Goal: Information Seeking & Learning: Check status

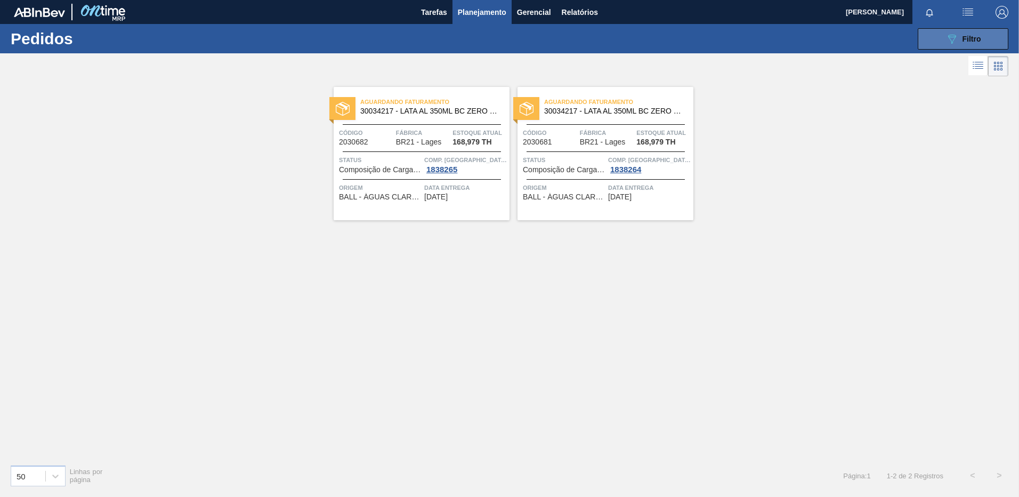
click at [937, 44] on button "089F7B8B-B2A5-4AFE-B5C0-19BA573D28AC Filtro" at bounding box center [963, 38] width 91 height 21
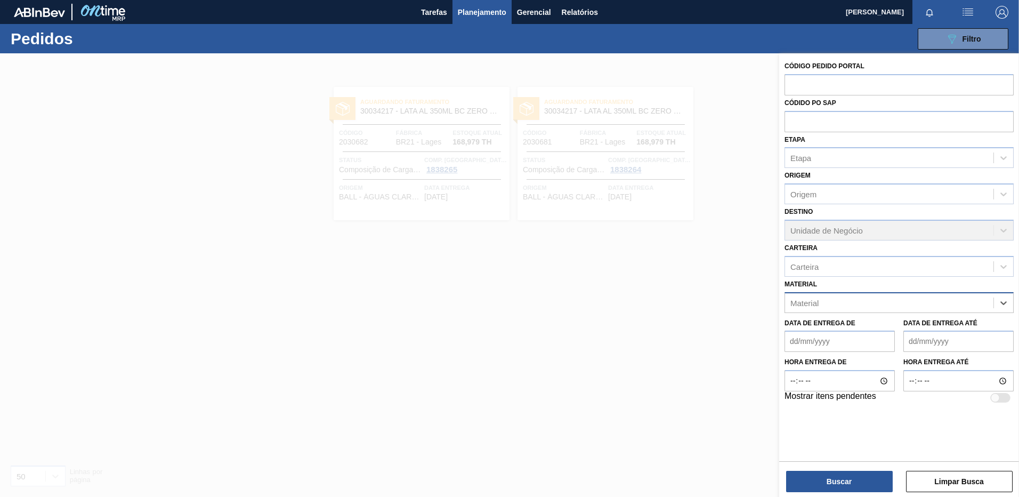
paste input "20005579"
type input "20005579"
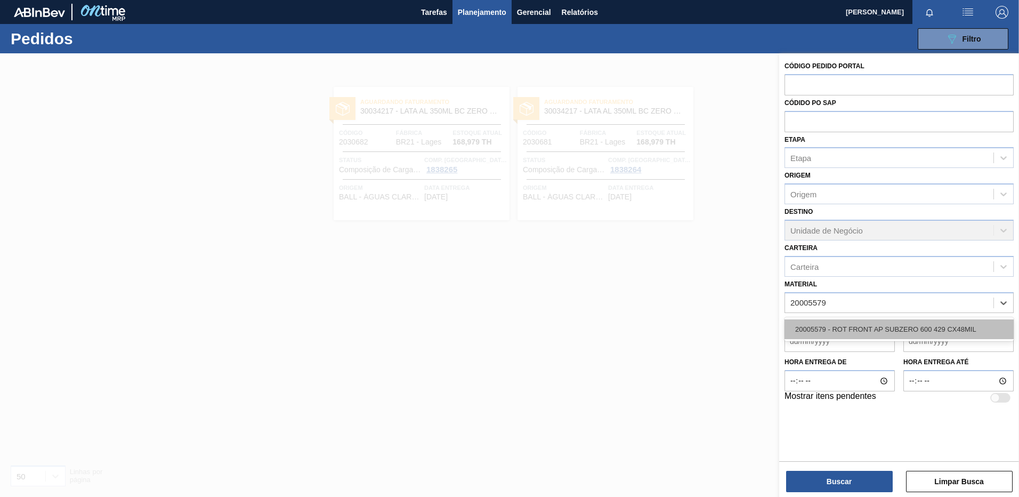
click at [836, 327] on div "20005579 - ROT FRONT AP SUBZERO 600 429 CX48MIL" at bounding box center [899, 329] width 229 height 20
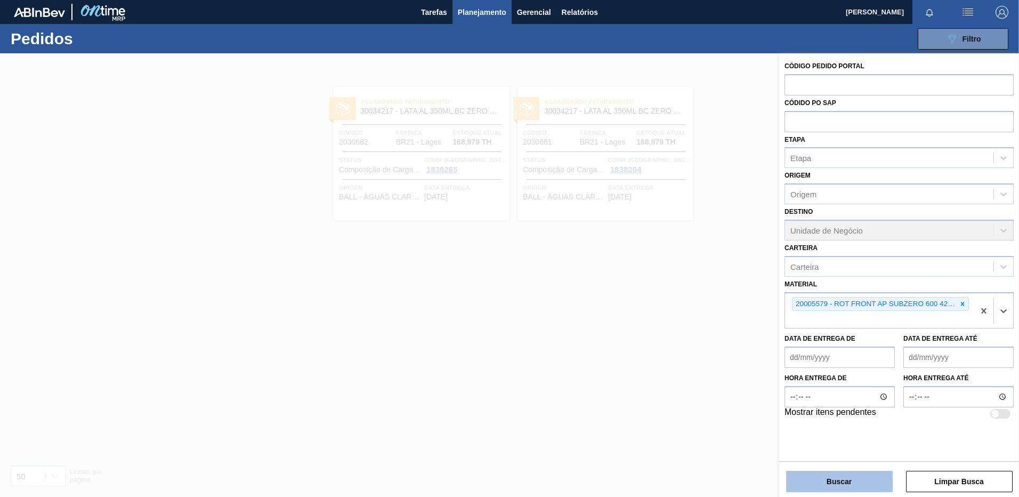
click at [851, 477] on button "Buscar" at bounding box center [839, 481] width 107 height 21
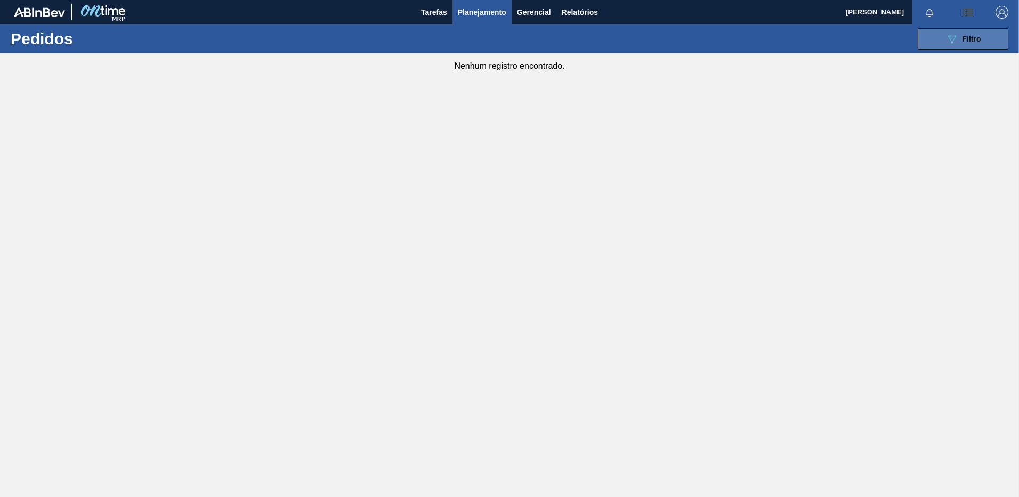
click at [935, 38] on button "089F7B8B-B2A5-4AFE-B5C0-19BA573D28AC Filtro" at bounding box center [963, 38] width 91 height 21
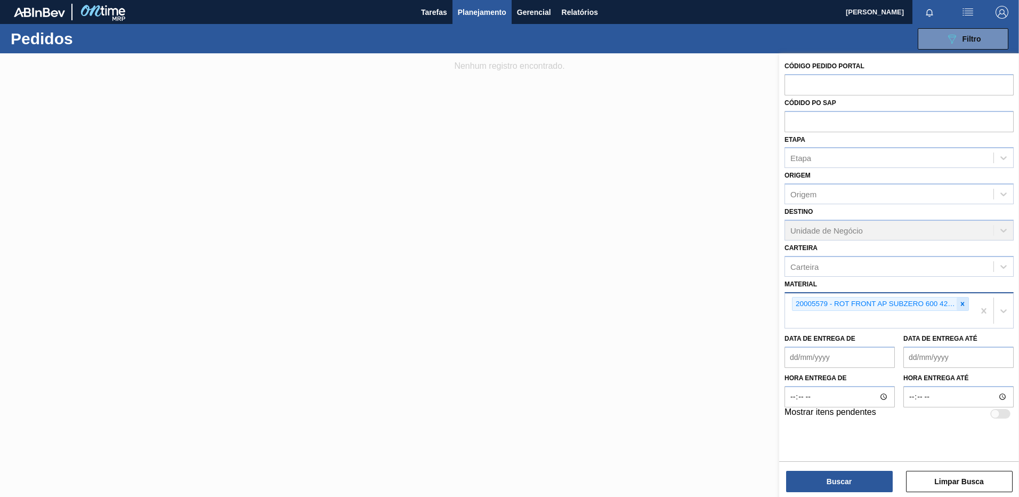
click at [964, 302] on icon at bounding box center [962, 303] width 7 height 7
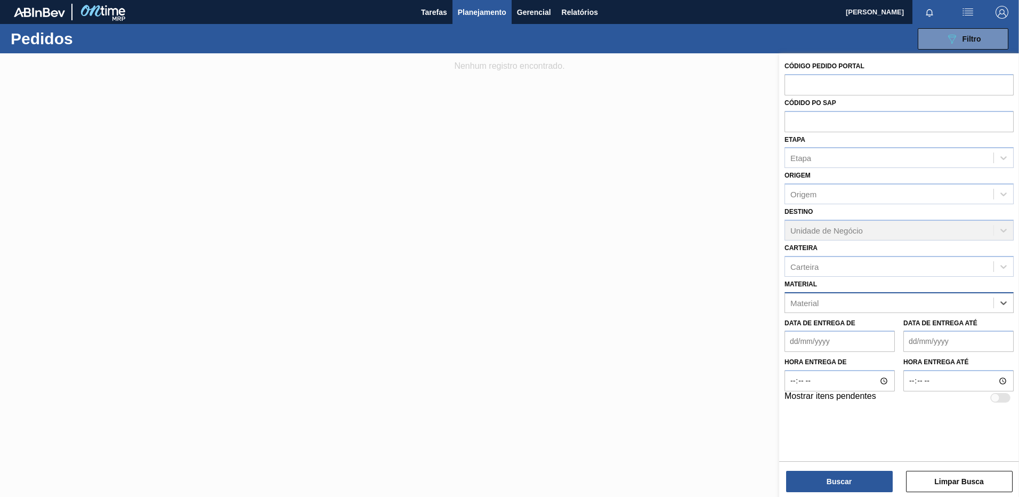
paste input "20005579"
type input "20005579"
click at [846, 321] on div "20005579 - ROT FRONT AP SUBZERO 600 429 CX48MIL" at bounding box center [899, 329] width 229 height 20
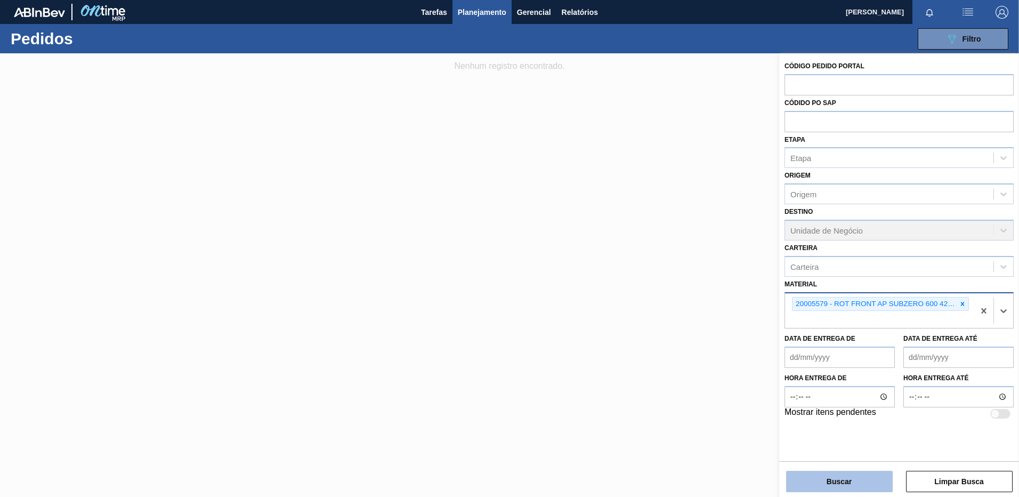
click at [856, 477] on button "Buscar" at bounding box center [839, 481] width 107 height 21
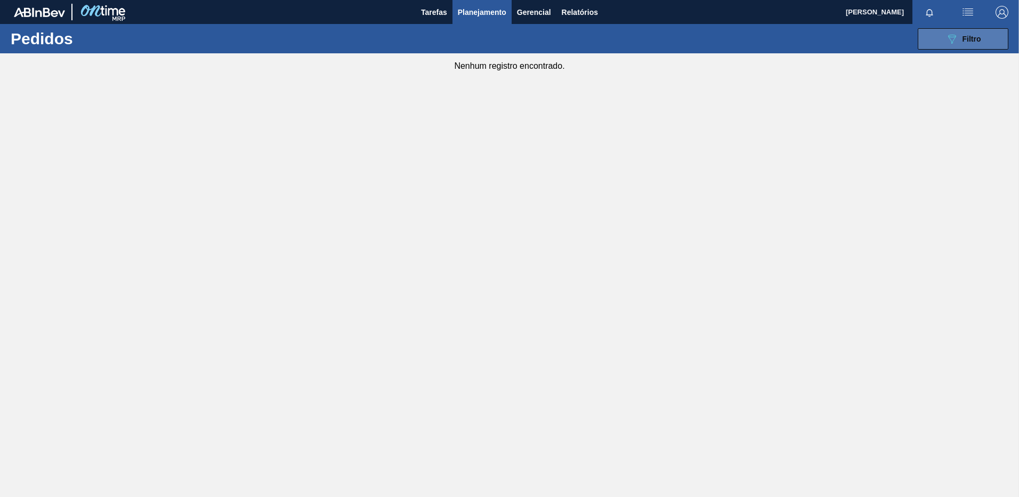
click at [932, 38] on button "089F7B8B-B2A5-4AFE-B5C0-19BA573D28AC Filtro" at bounding box center [963, 38] width 91 height 21
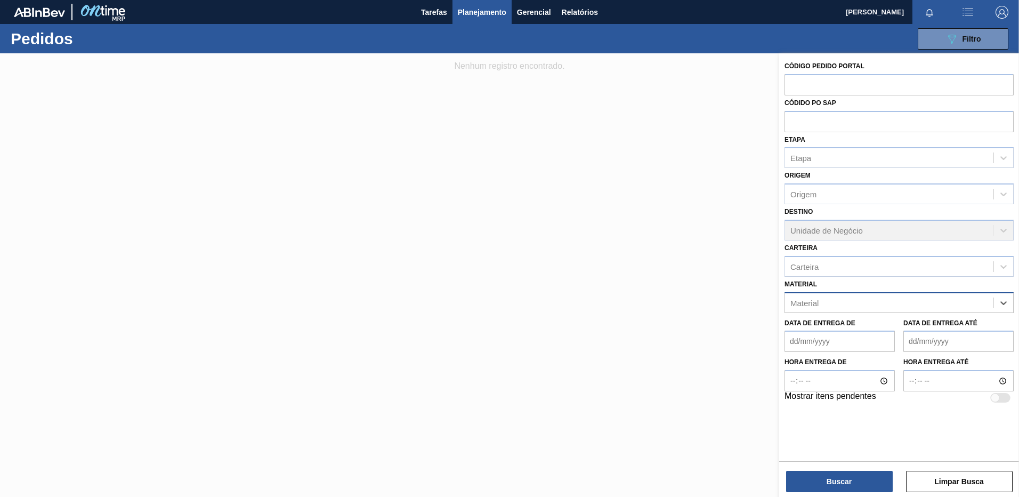
paste input "30033934"
type input "30033934"
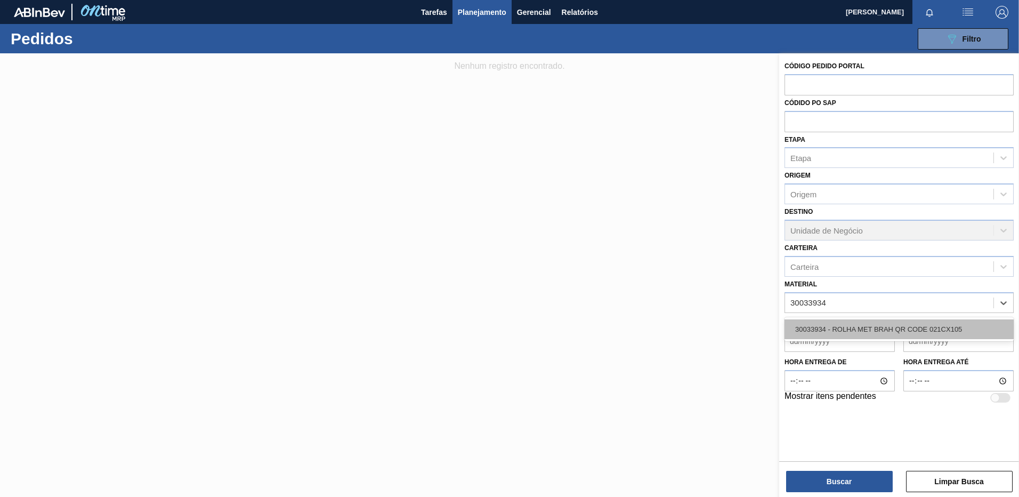
click at [877, 324] on div "30033934 - ROLHA MET BRAH QR CODE 021CX105" at bounding box center [899, 329] width 229 height 20
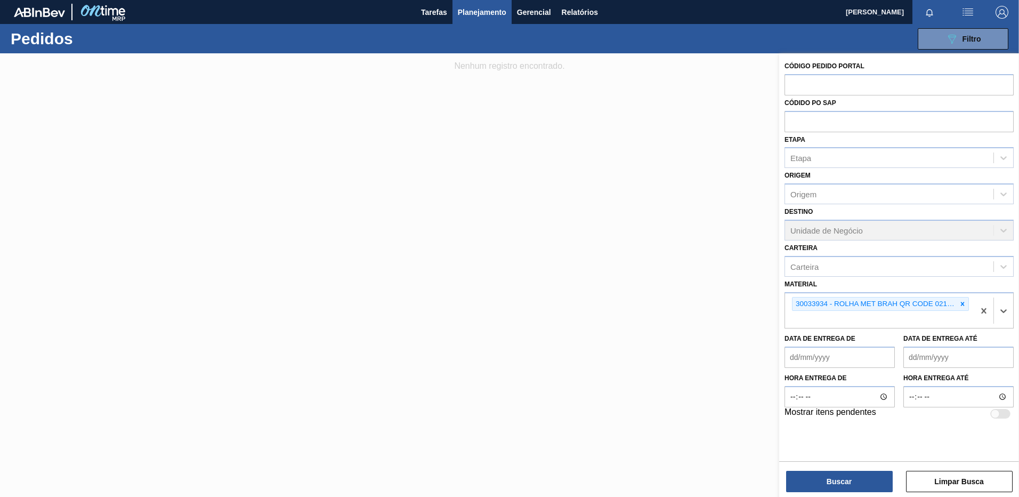
click at [813, 494] on div "Código Pedido Portal Códido PO SAP Etapa Etapa Origem Origem Destino Unidade de…" at bounding box center [899, 276] width 240 height 446
click at [815, 489] on button "Buscar" at bounding box center [839, 481] width 107 height 21
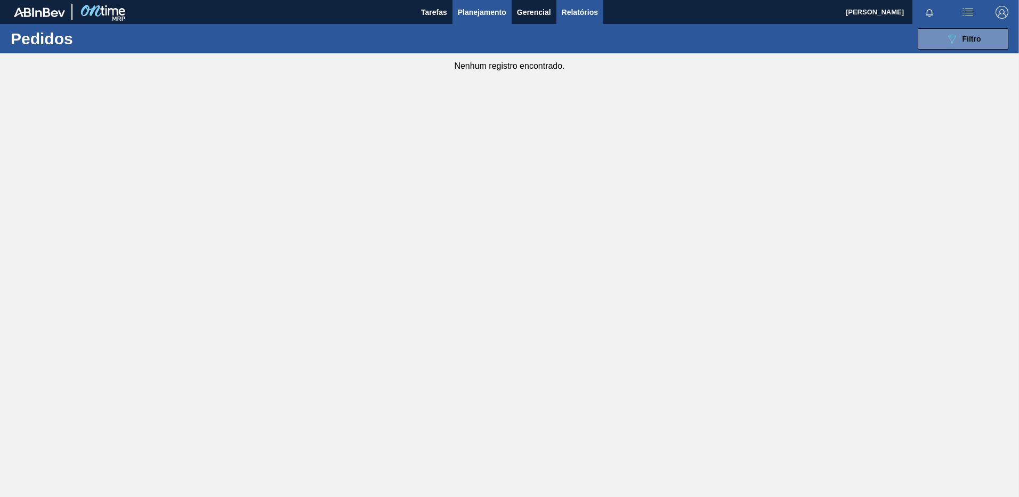
click at [590, 13] on span "Relatórios" at bounding box center [580, 12] width 36 height 13
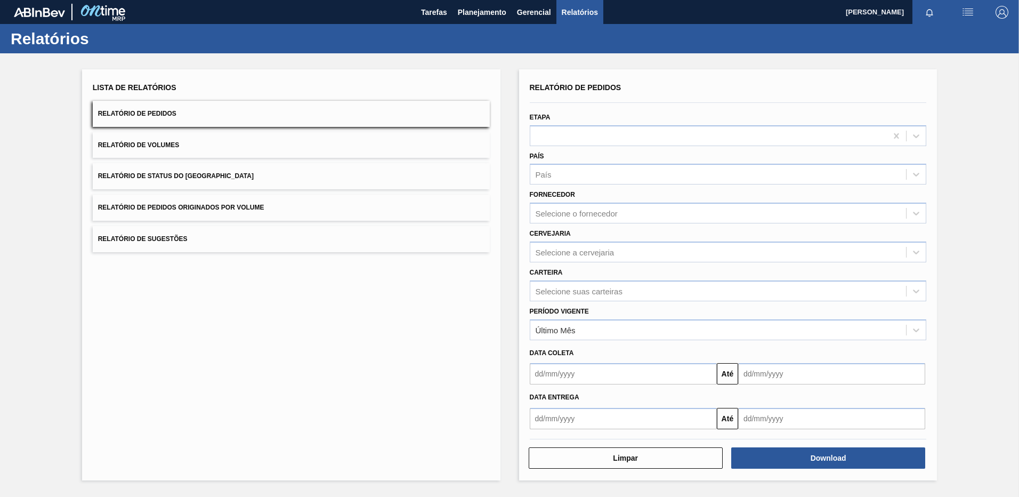
click at [581, 362] on div "Até" at bounding box center [729, 372] width 406 height 24
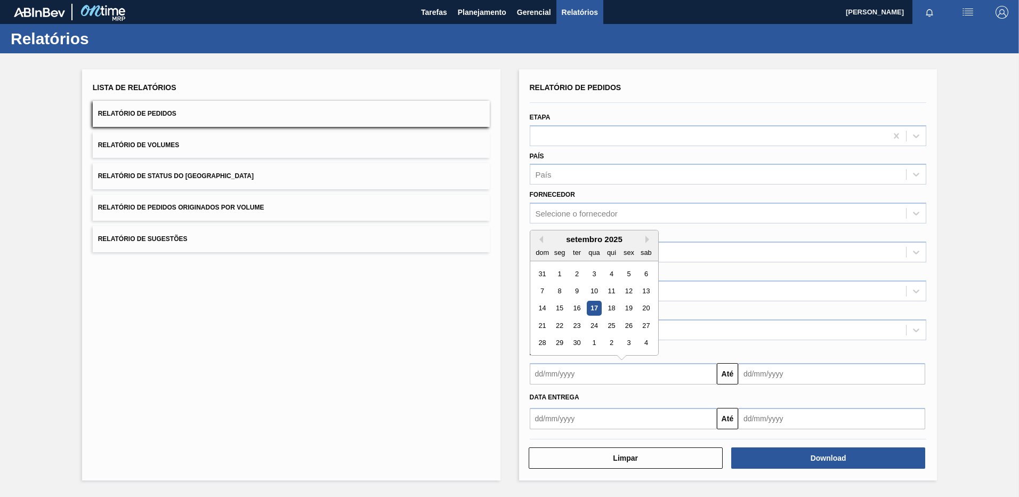
click at [575, 368] on input "text" at bounding box center [623, 373] width 187 height 21
click at [540, 237] on button "Previous Month" at bounding box center [539, 239] width 7 height 7
click at [572, 272] on div "1" at bounding box center [576, 274] width 14 height 14
type input "[DATE]"
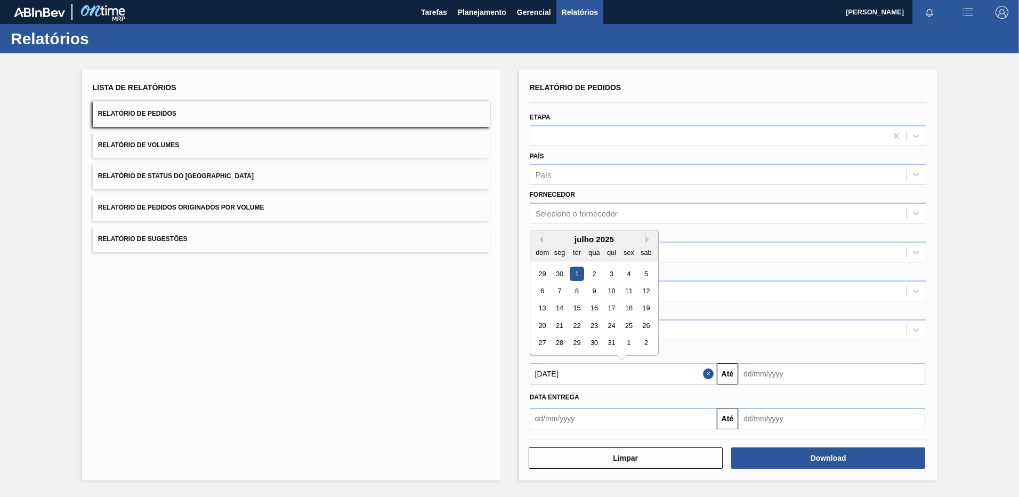
drag, startPoint x: 597, startPoint y: 375, endPoint x: 500, endPoint y: 373, distance: 96.5
click at [500, 373] on div "Lista de Relatórios Relatório de Pedidos Relatório de Volumes Relatório de Stat…" at bounding box center [509, 273] width 1019 height 440
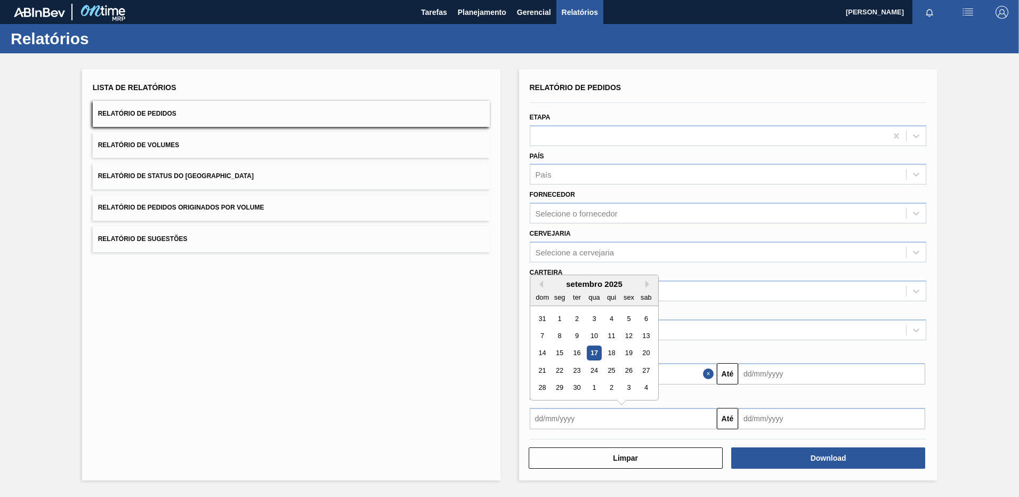
click at [573, 418] on input "text" at bounding box center [623, 418] width 187 height 21
paste input "[DATE]"
type input "[DATE]"
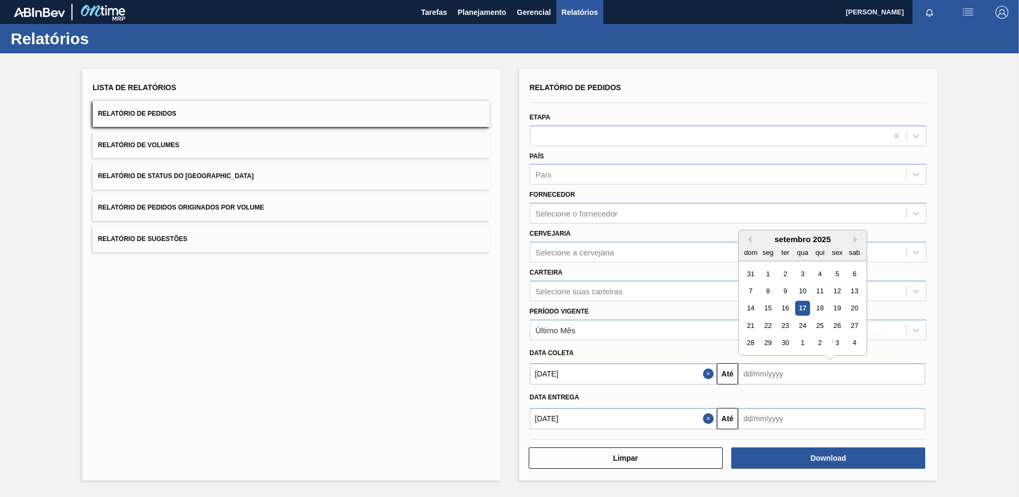
click at [765, 380] on input "text" at bounding box center [831, 373] width 187 height 21
click at [859, 240] on button "Next Month" at bounding box center [857, 239] width 7 height 7
drag, startPoint x: 841, startPoint y: 339, endPoint x: 841, endPoint y: 351, distance: 12.8
click at [841, 339] on div "31" at bounding box center [837, 343] width 14 height 14
type input "[DATE]"
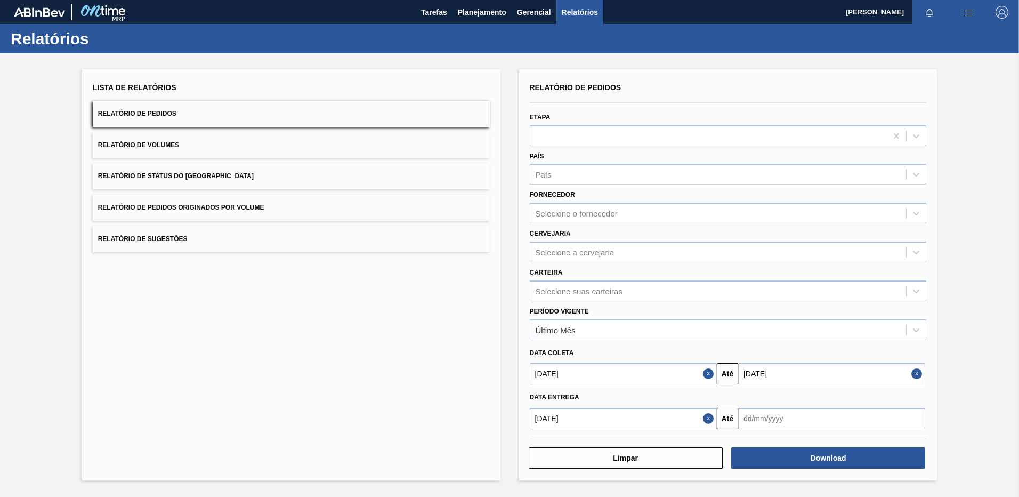
click at [837, 418] on input "text" at bounding box center [831, 418] width 187 height 21
click at [958, 380] on div "Lista de Relatórios Relatório de Pedidos Relatório de Volumes Relatório de Stat…" at bounding box center [509, 273] width 1019 height 440
drag, startPoint x: 807, startPoint y: 377, endPoint x: 654, endPoint y: 367, distance: 152.8
click at [654, 367] on div "[DATE] Até [DATE] Previous Month Next Month [DATE] dom seg ter qua qui sex sab …" at bounding box center [729, 372] width 406 height 24
click at [789, 421] on input "text" at bounding box center [831, 418] width 187 height 21
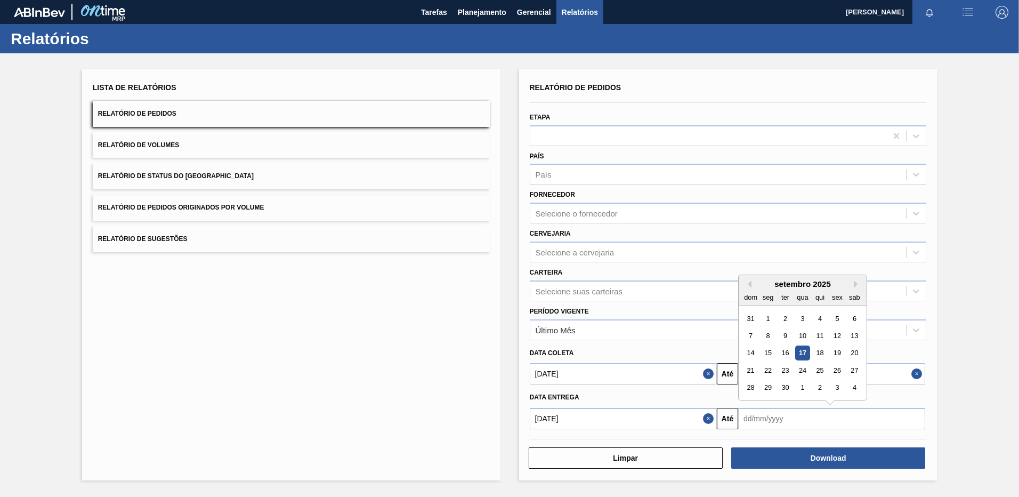
paste input "[DATE]"
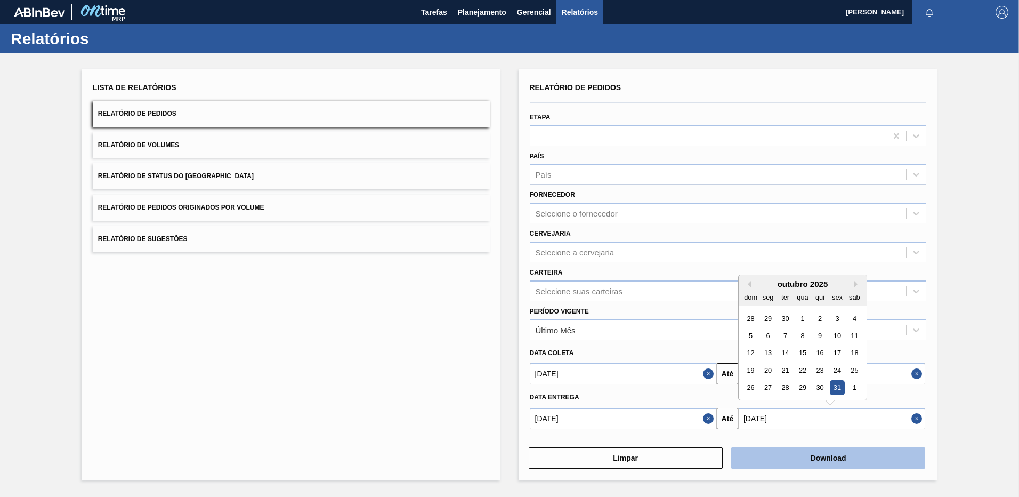
type input "[DATE]"
click at [786, 449] on button "Download" at bounding box center [828, 457] width 194 height 21
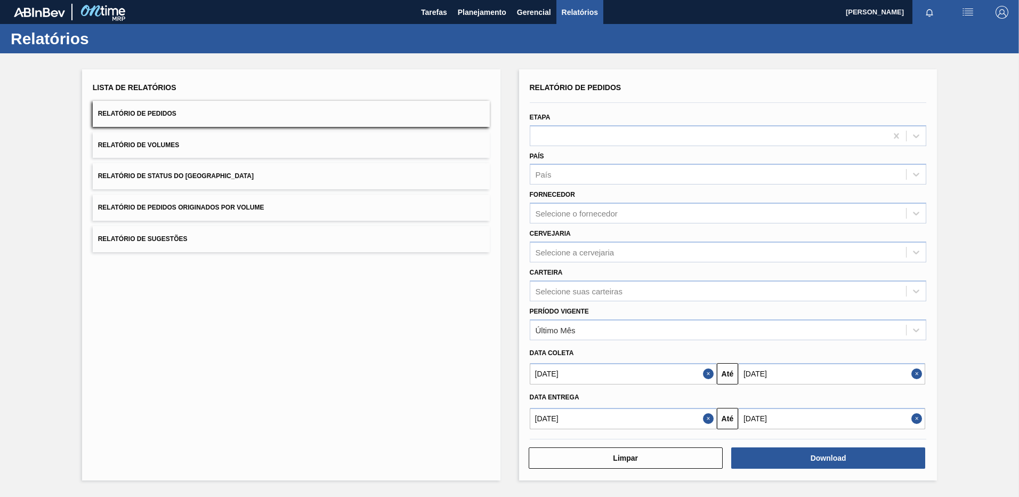
click at [1007, 194] on div "Lista de Relatórios Relatório de Pedidos Relatório de Volumes Relatório de Stat…" at bounding box center [509, 273] width 1019 height 440
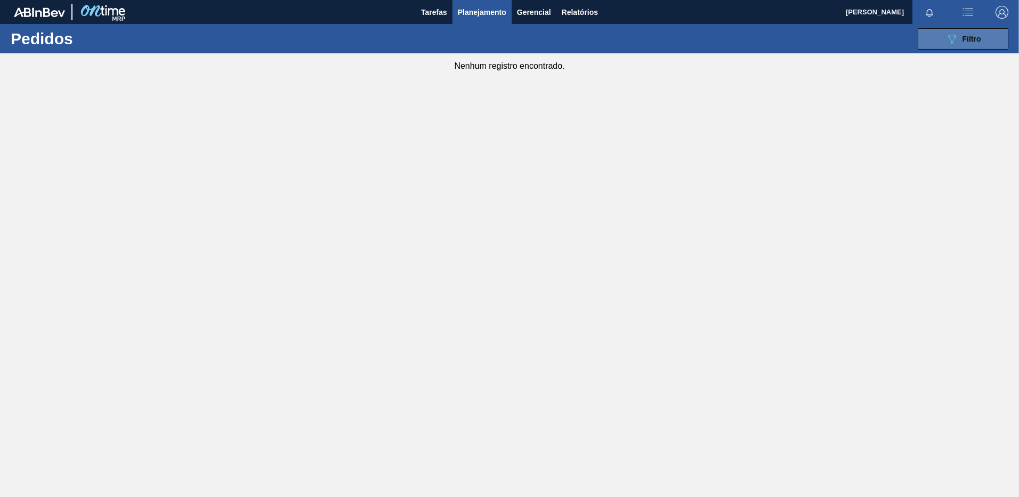
click at [963, 38] on span "Filtro" at bounding box center [972, 39] width 19 height 9
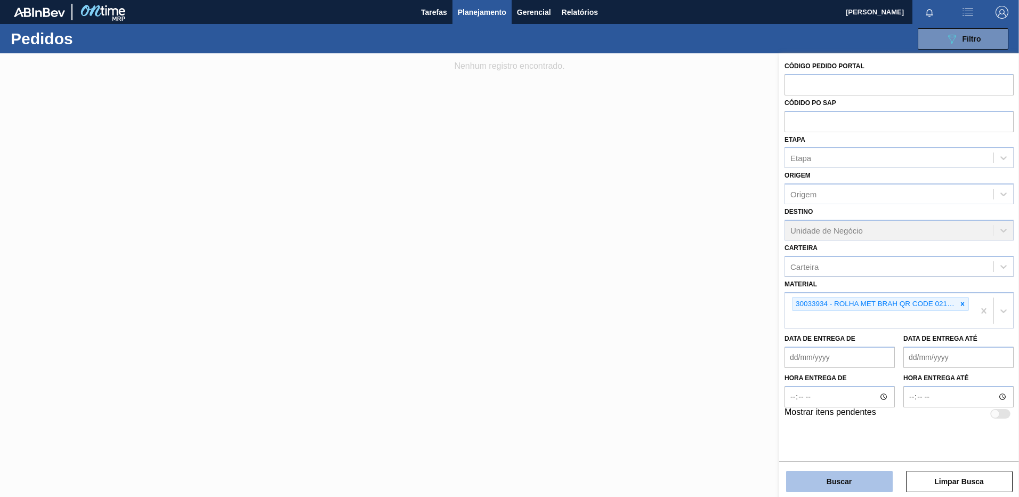
click at [855, 478] on button "Buscar" at bounding box center [839, 481] width 107 height 21
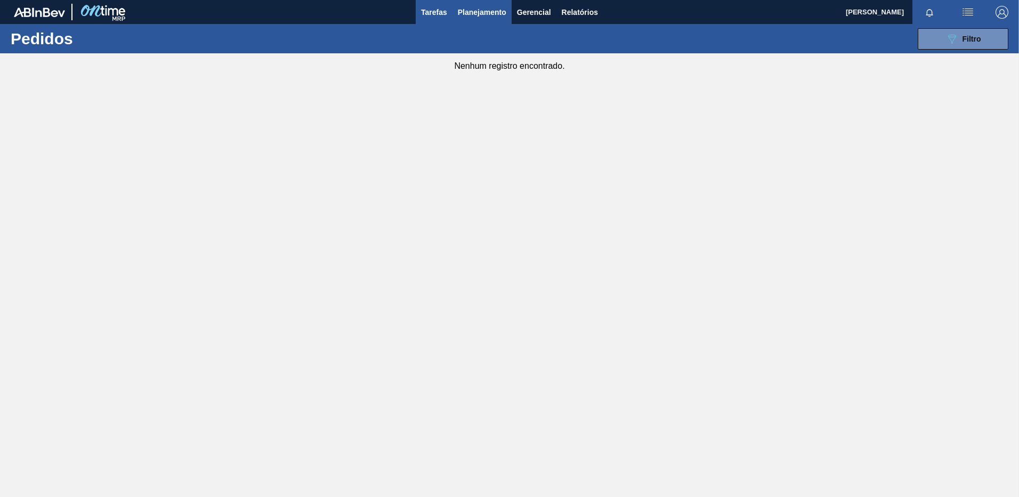
click at [447, 8] on button "Tarefas" at bounding box center [434, 12] width 37 height 24
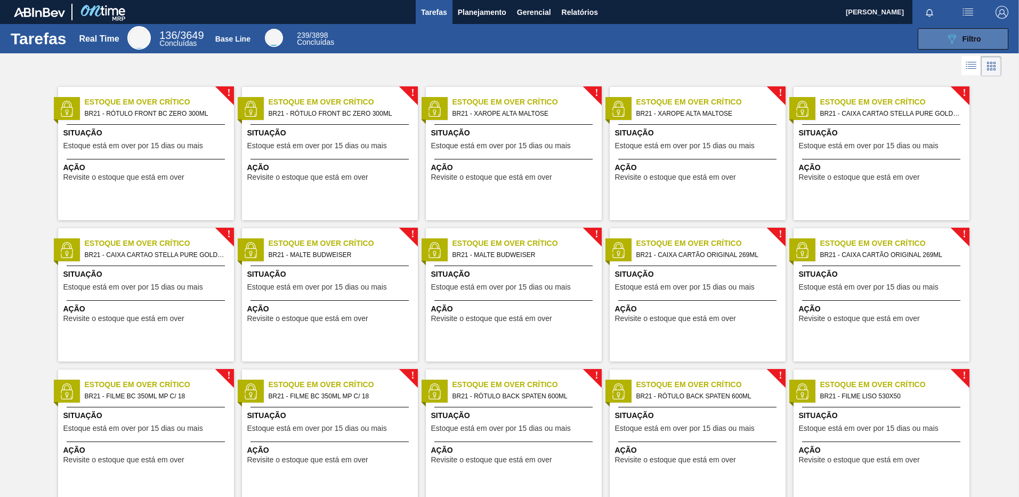
click at [986, 43] on button "089F7B8B-B2A5-4AFE-B5C0-19BA573D28AC Filtro" at bounding box center [963, 38] width 91 height 21
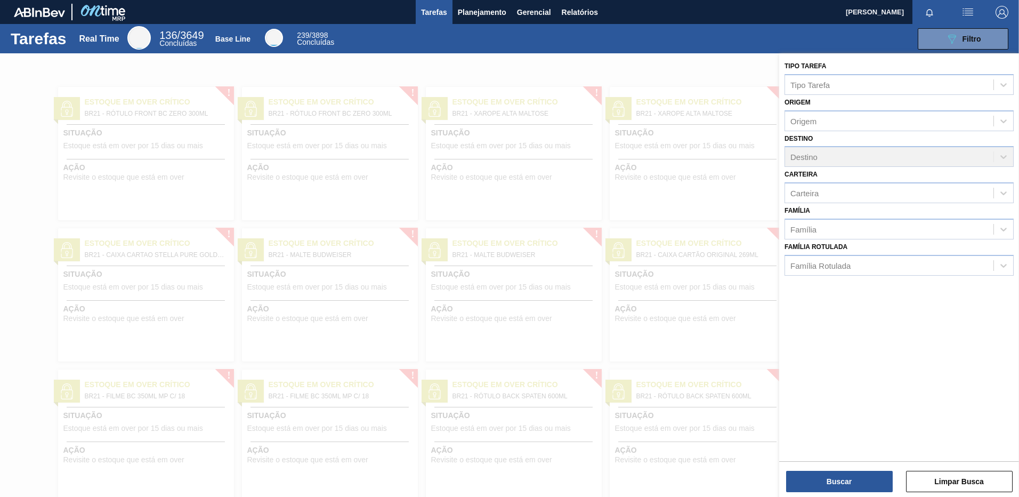
click at [606, 69] on div at bounding box center [509, 301] width 1019 height 497
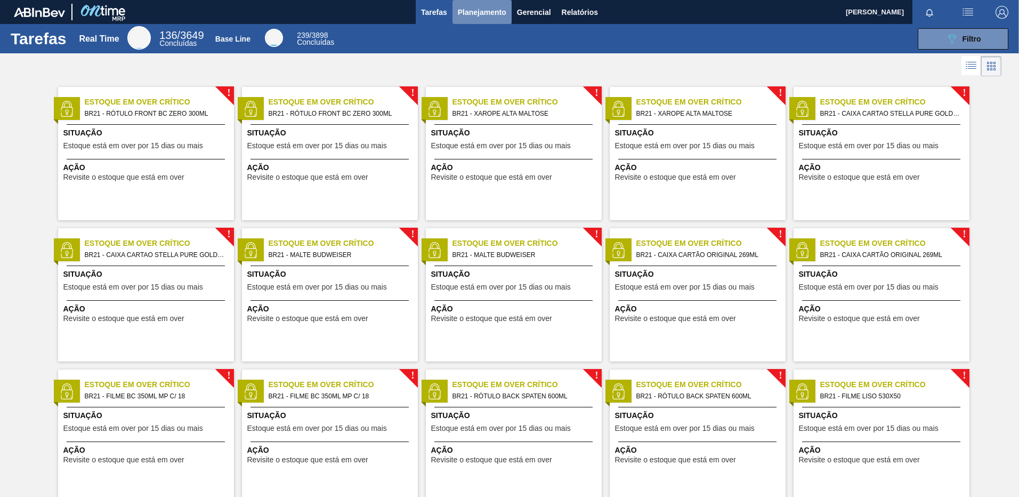
click at [455, 17] on button "Planejamento" at bounding box center [482, 12] width 59 height 24
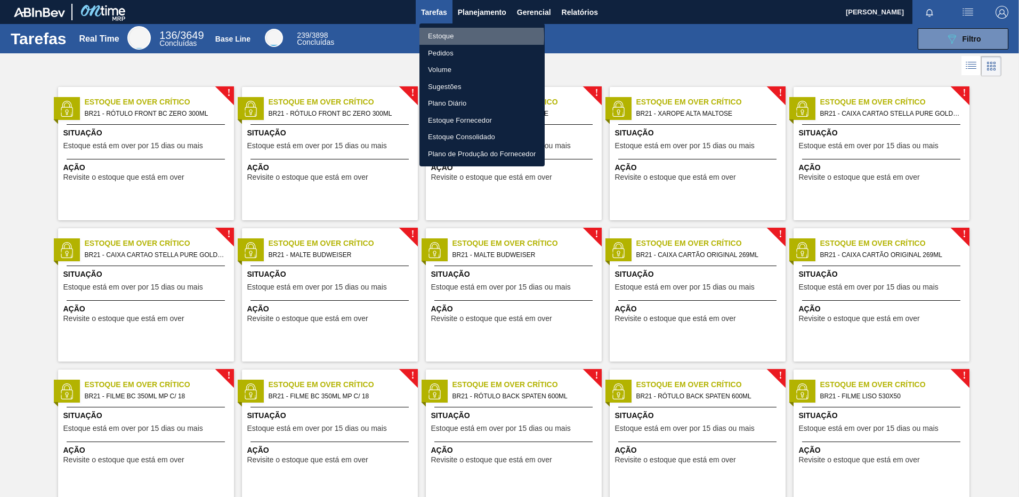
click at [446, 37] on li "Estoque" at bounding box center [482, 36] width 125 height 17
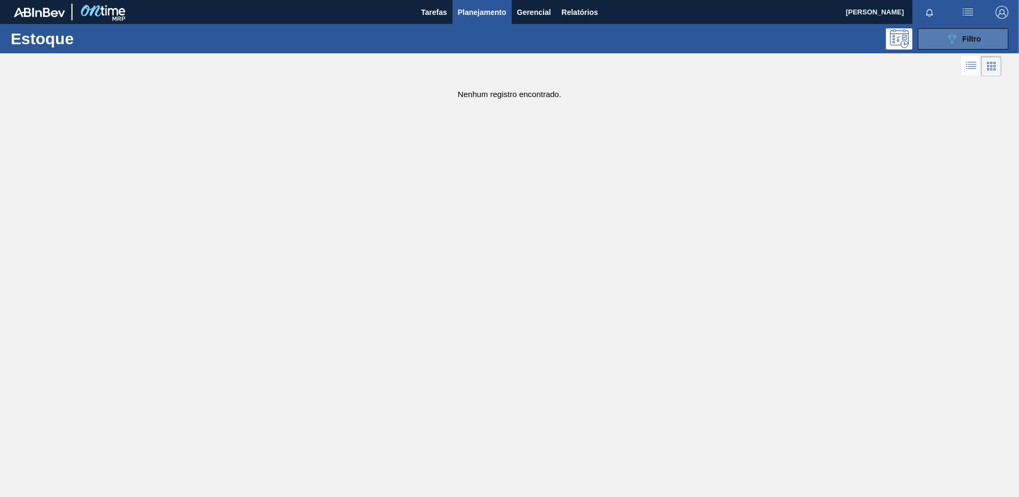
click at [991, 32] on button "089F7B8B-B2A5-4AFE-B5C0-19BA573D28AC Filtro" at bounding box center [963, 38] width 91 height 21
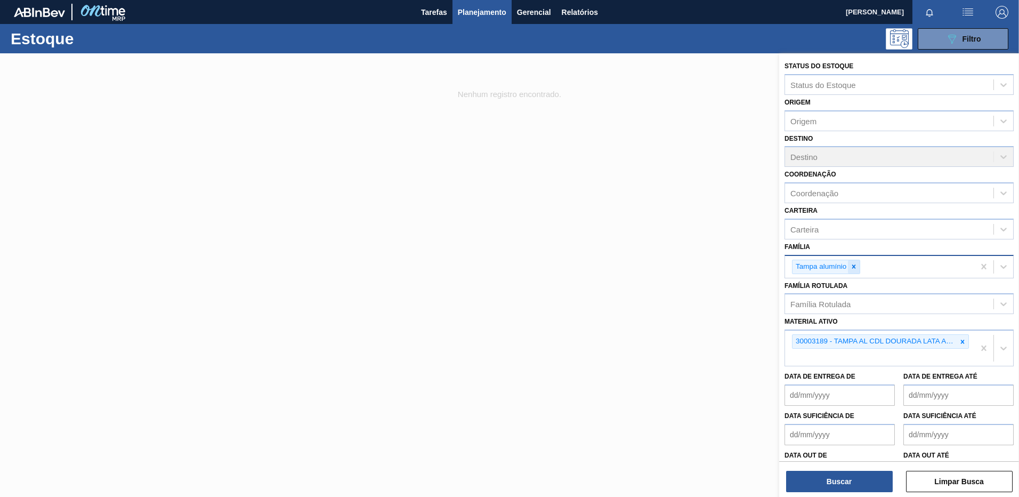
click at [855, 268] on icon at bounding box center [854, 267] width 4 height 4
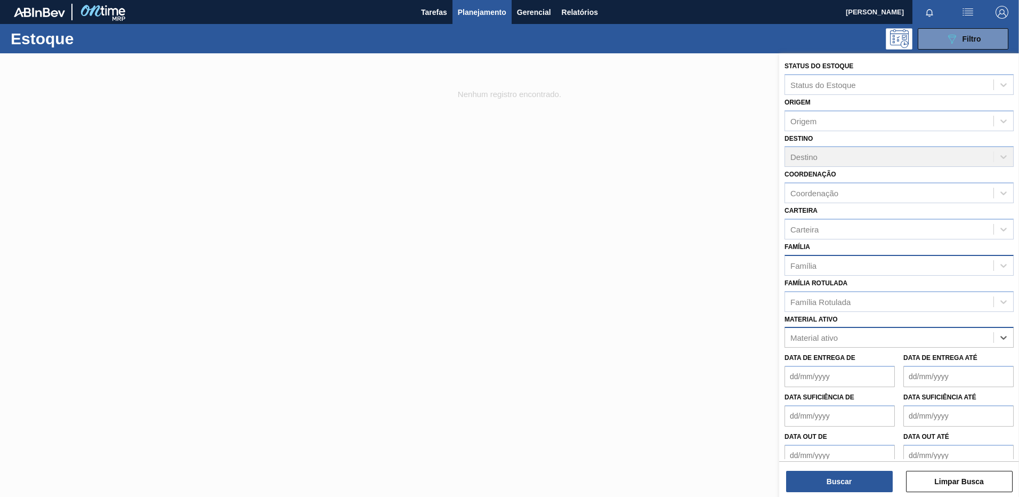
paste ativo "[DATE]"
type ativo "[DATE]"
drag, startPoint x: 873, startPoint y: 339, endPoint x: 737, endPoint y: 316, distance: 137.9
click at [779, 316] on div "Status do Estoque Status do Estoque Origem Origem Destino Destino Coordenação C…" at bounding box center [899, 301] width 240 height 497
paste ativo "30033934"
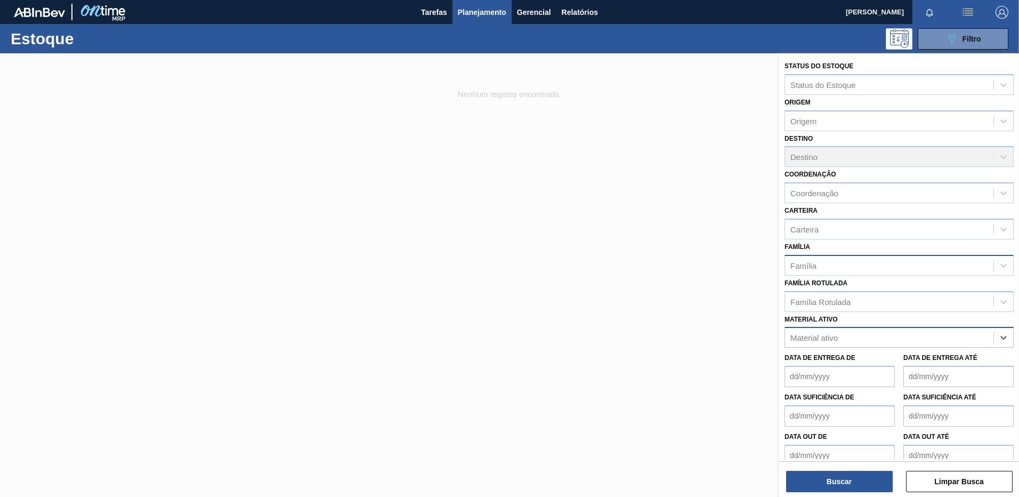
type ativo "30033934"
click at [855, 362] on div "30033934 - ROLHA MET BRAH QR CODE 021CX105" at bounding box center [899, 364] width 229 height 20
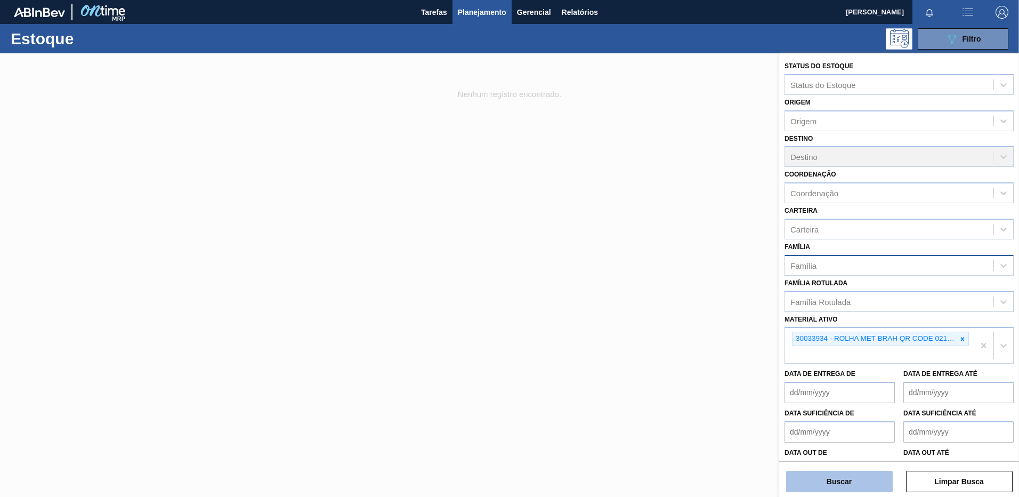
click at [848, 482] on button "Buscar" at bounding box center [839, 481] width 107 height 21
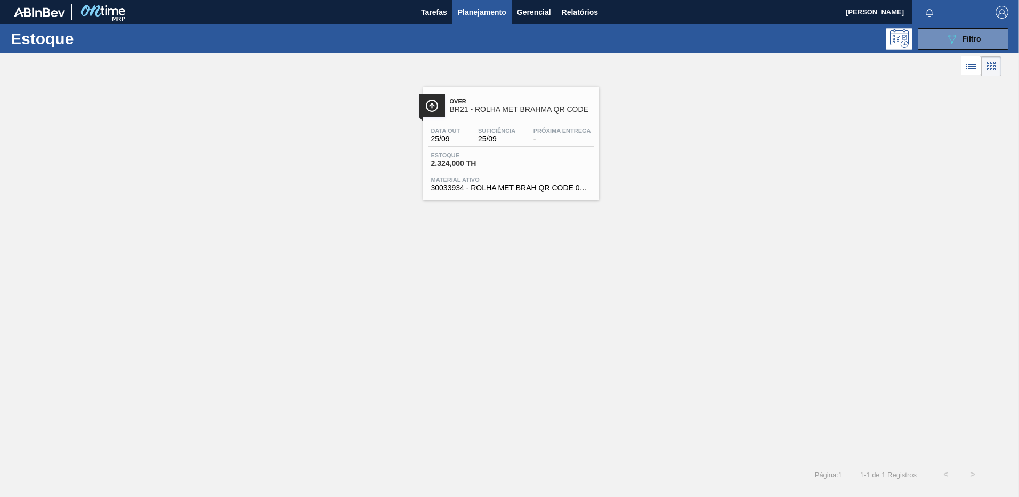
click at [509, 174] on div "Data out 25/09 Suficiência 25/09 Próxima Entrega - Estoque 2.324,000 TH Materia…" at bounding box center [511, 158] width 176 height 73
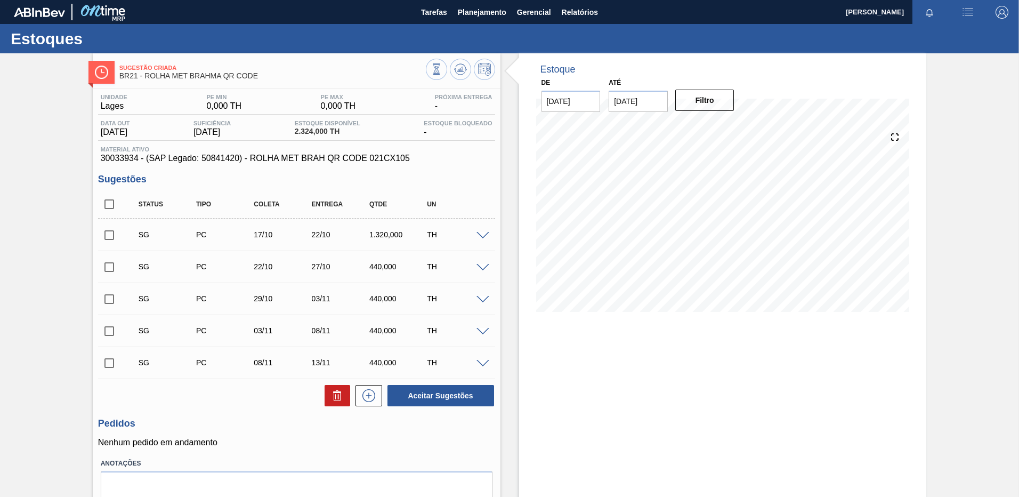
click at [664, 103] on input "01/10/2025" at bounding box center [638, 101] width 59 height 21
click at [748, 69] on div at bounding box center [786, 69] width 255 height 11
drag, startPoint x: 132, startPoint y: 156, endPoint x: 96, endPoint y: 157, distance: 35.8
click at [96, 157] on div "Unidade Lages PE MIN 0,000 TH PE MAX 0,000 TH Próxima Entrega - Data out 25/09/…" at bounding box center [297, 312] width 408 height 449
copy span "30033934"
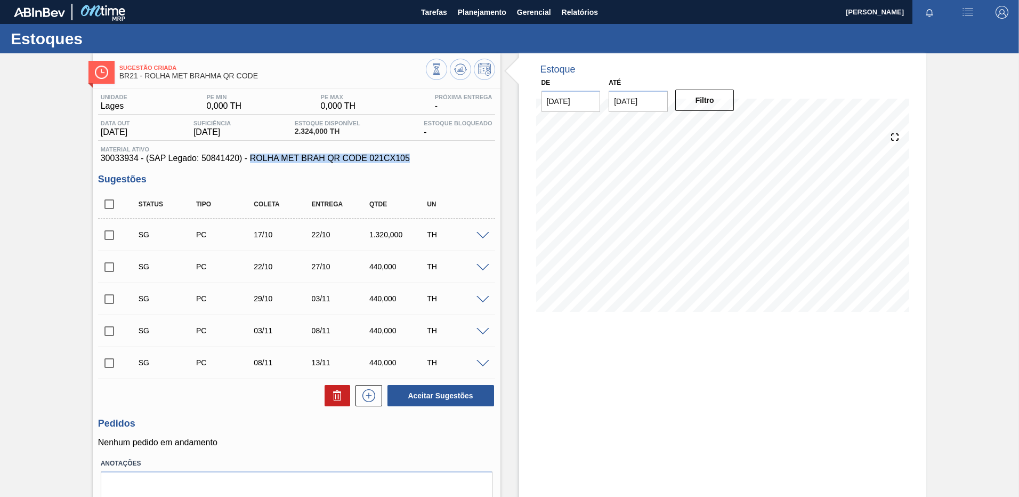
drag, startPoint x: 250, startPoint y: 159, endPoint x: 413, endPoint y: 159, distance: 163.1
click at [413, 159] on span "30033934 - (SAP Legado: 50841420) - ROLHA MET BRAH QR CODE 021CX105" at bounding box center [297, 159] width 392 height 10
copy span "ROLHA MET BRAH QR CODE 021CX105"
click at [440, 168] on div "Unidade Lages PE MIN 0,000 TH PE MAX 0,000 TH Próxima Entrega - Data out 25/09/…" at bounding box center [297, 312] width 408 height 449
click at [457, 68] on icon at bounding box center [460, 69] width 13 height 13
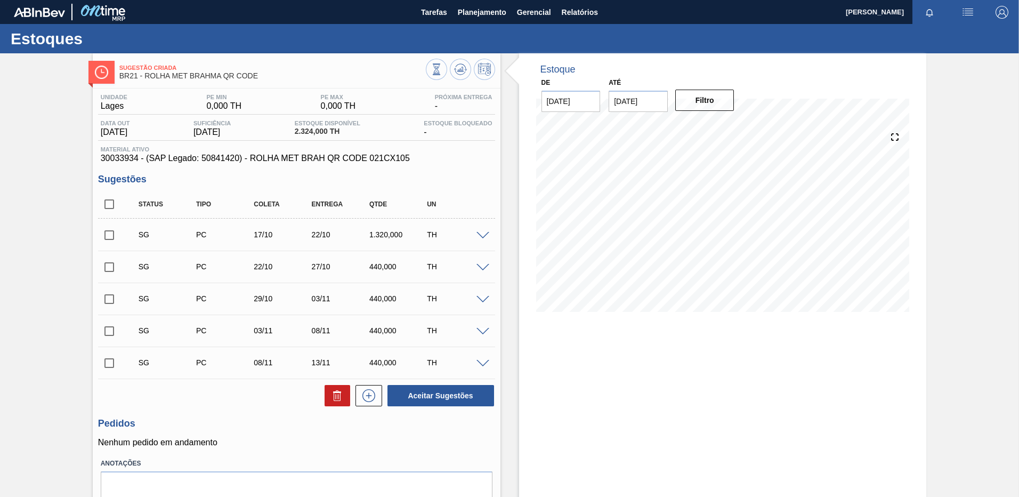
click at [480, 234] on span at bounding box center [483, 236] width 13 height 8
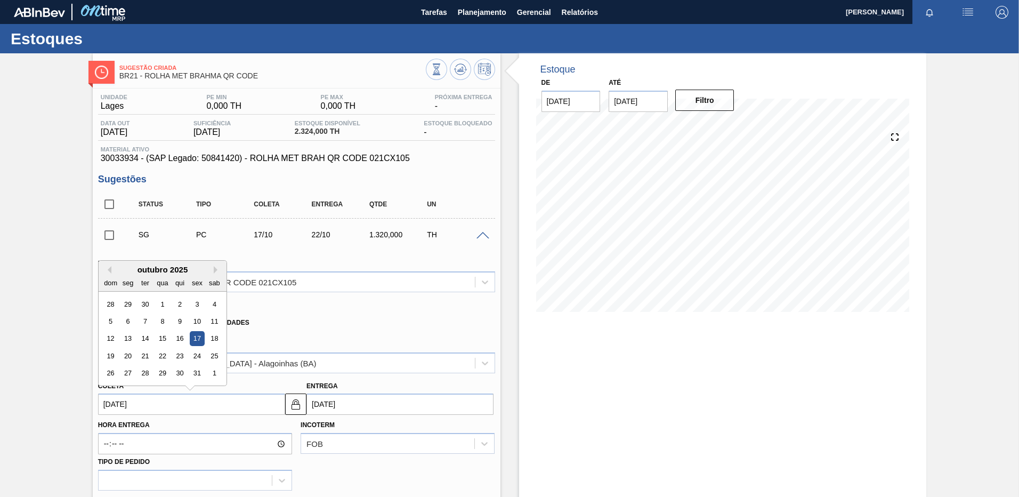
click at [272, 406] on input "17/10/2025" at bounding box center [191, 403] width 187 height 21
click at [108, 268] on button "Previous Month" at bounding box center [107, 269] width 7 height 7
click at [176, 332] on div "18" at bounding box center [180, 339] width 14 height 14
type input "18/09/2025"
type input "23/09/2025"
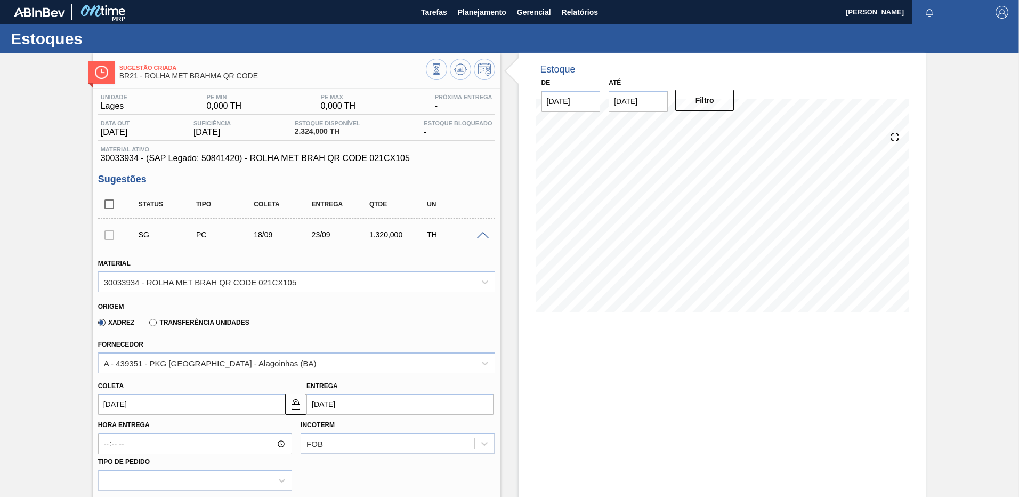
click at [361, 312] on div "Xadrez Transferência Unidades" at bounding box center [292, 320] width 388 height 21
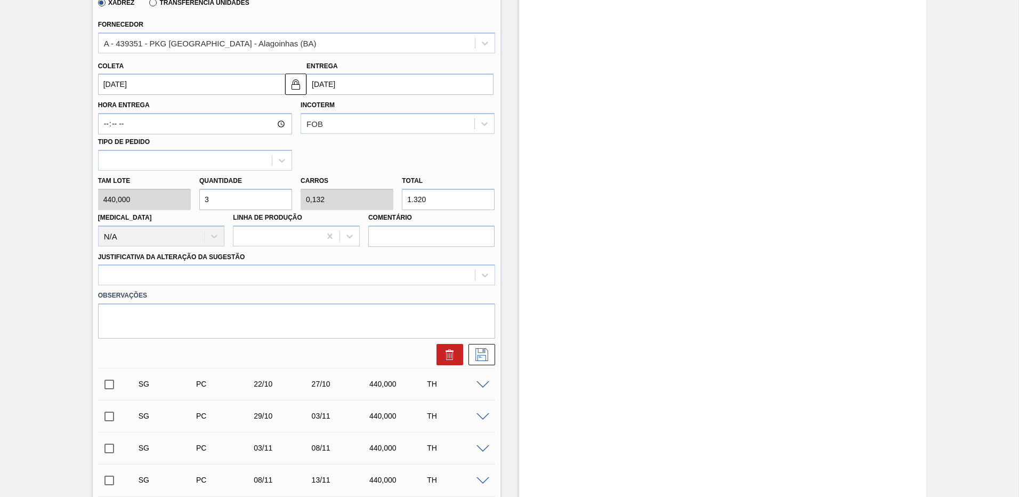
scroll to position [373, 0]
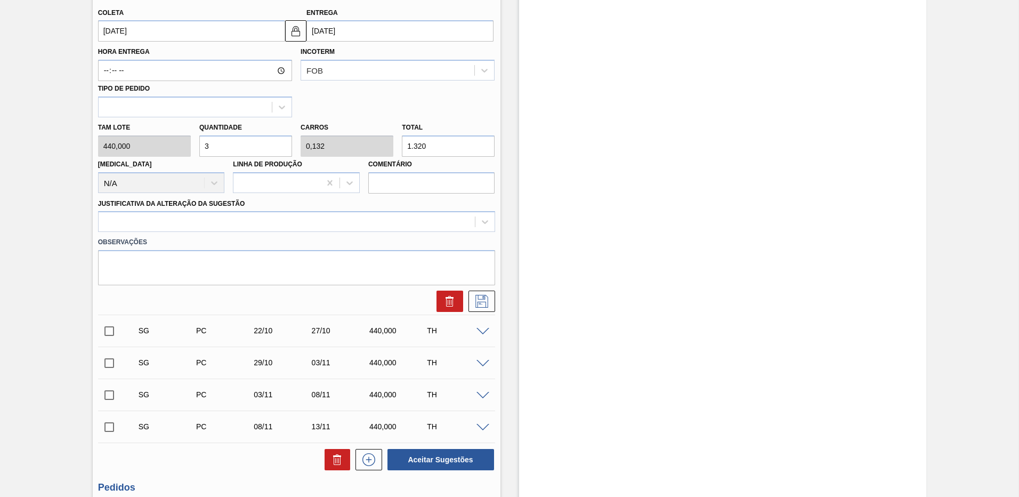
drag, startPoint x: 436, startPoint y: 147, endPoint x: 397, endPoint y: 141, distance: 39.4
click at [397, 141] on div "Tam lote 440,000 Quantidade 3 Carros 0,132 Total 1.320 Doca N/A Linha de Produç…" at bounding box center [297, 155] width 406 height 76
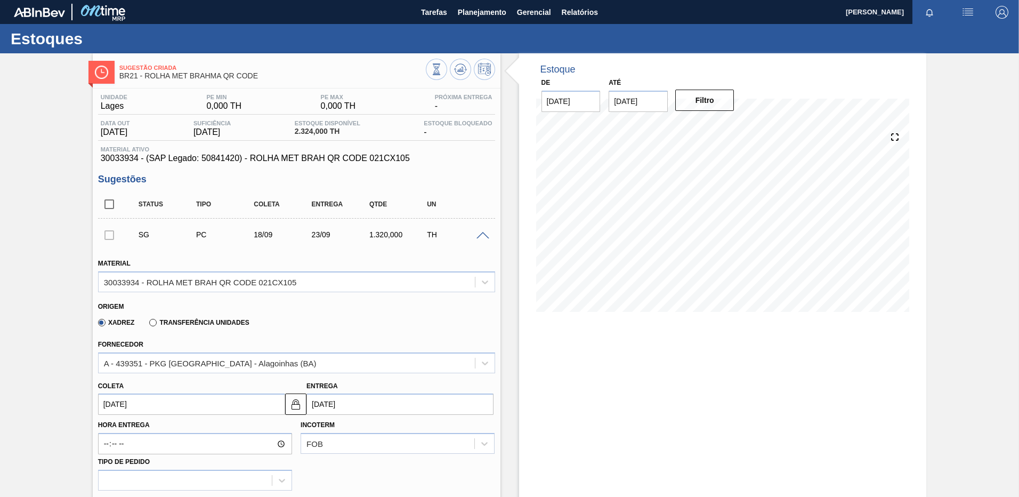
scroll to position [53, 0]
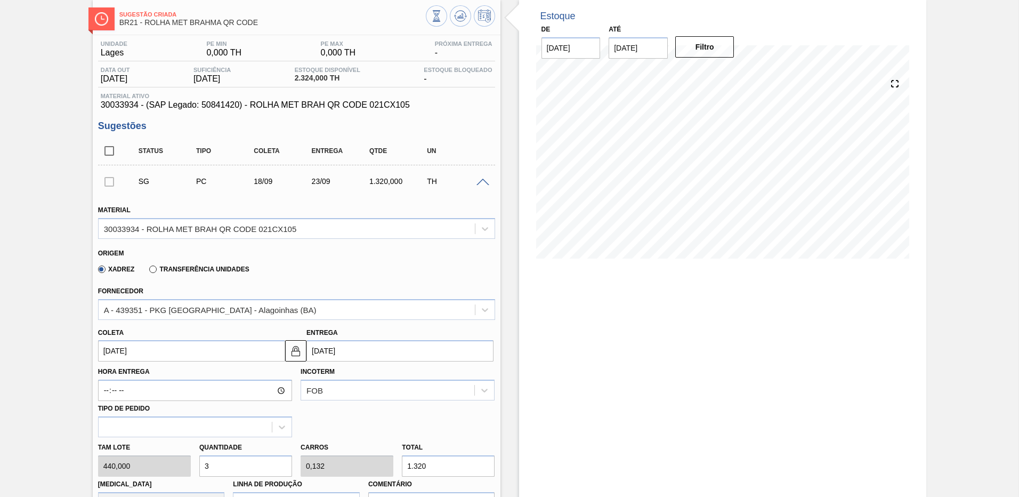
click at [595, 366] on div "Estoque De 17/09/2025 Até 01/10/2025 Filtro 17/09 Projeção de Estoque 2,324 Nec…" at bounding box center [723, 463] width 408 height 927
click at [486, 308] on icon at bounding box center [485, 309] width 11 height 11
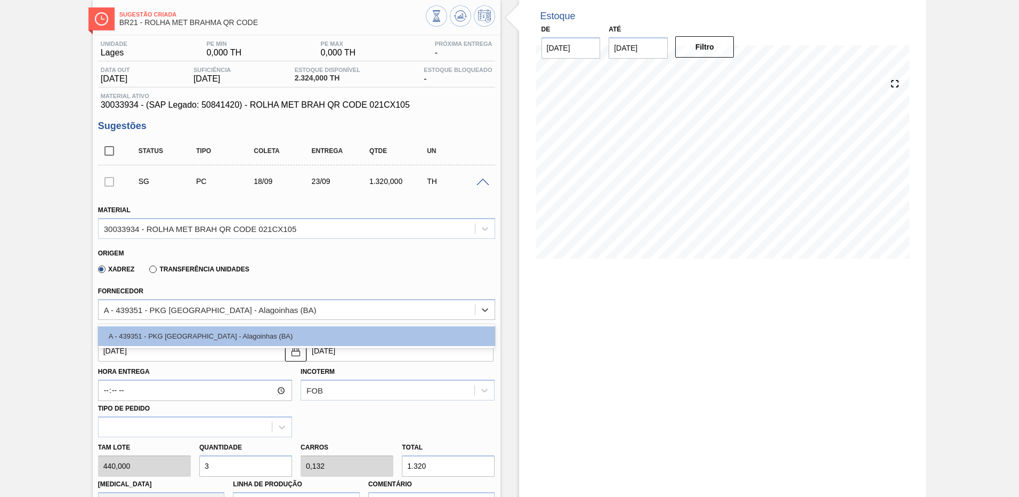
click at [394, 283] on div "Fornecedor option A - 439351 - PKG Brasil - Alagoinhas (BA) focused, 1 of 1. 1 …" at bounding box center [297, 300] width 406 height 39
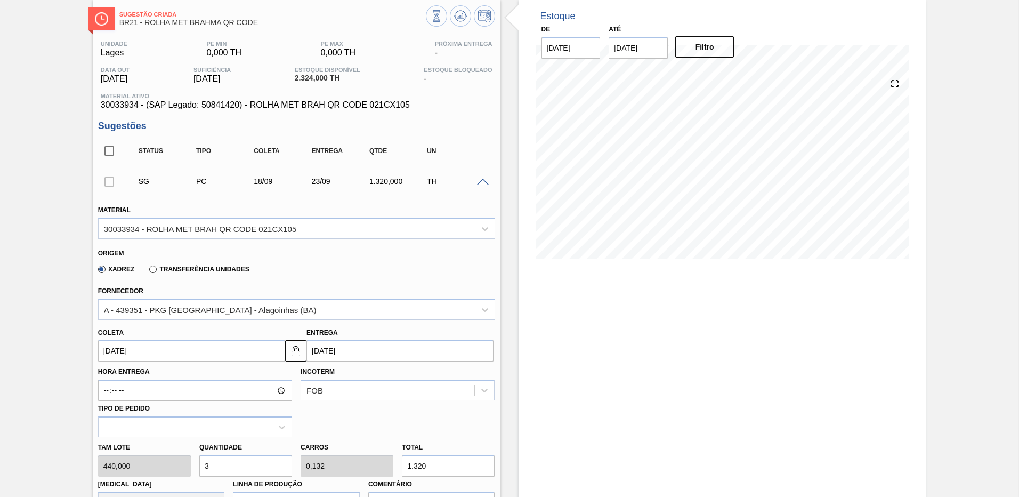
scroll to position [0, 0]
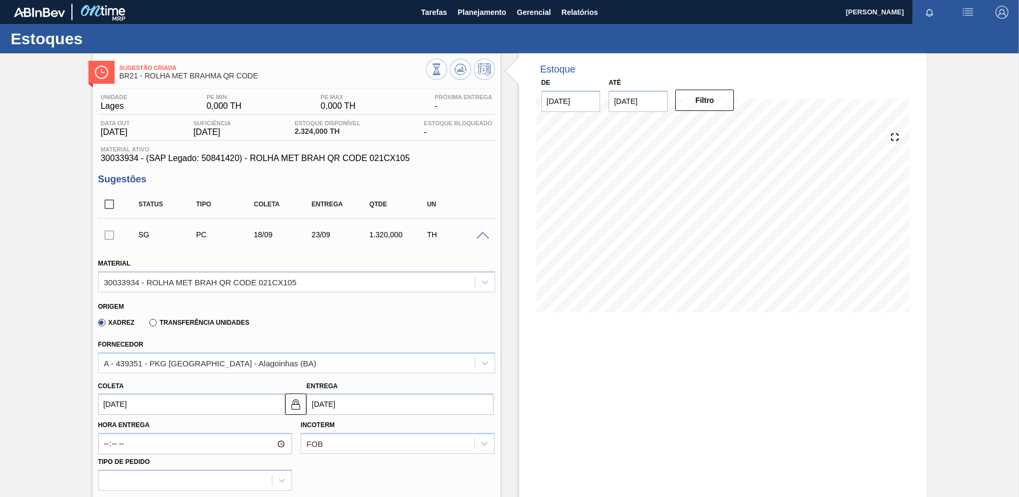
click at [477, 234] on span at bounding box center [483, 236] width 13 height 8
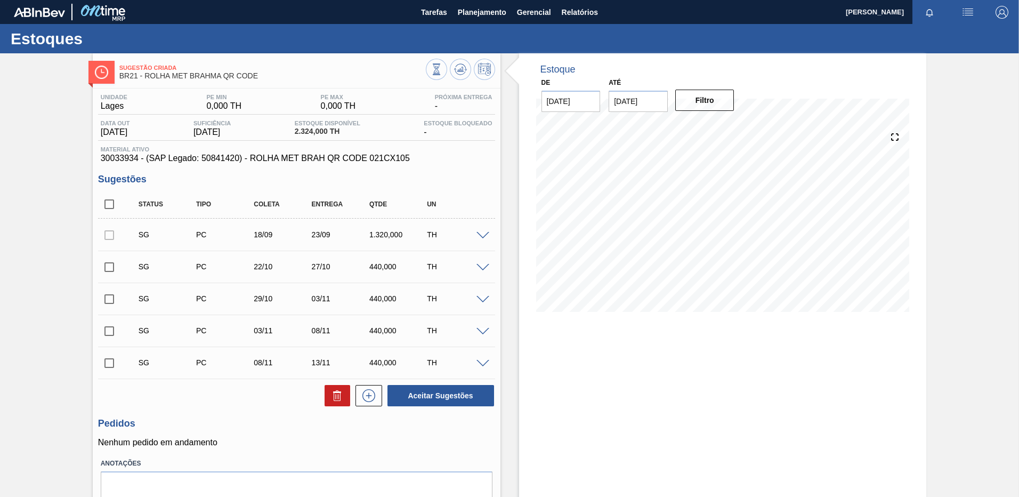
click at [633, 374] on div "Estoque De 17/09/2025 Até 01/10/2025 Filtro 19/09 Projeção de Estoque 1,690.672…" at bounding box center [723, 298] width 408 height 490
click at [591, 406] on div "Estoque De 17/09/2025 Até 01/10/2025 Filtro 30/09 Projeção de Estoque -742.636 …" at bounding box center [723, 298] width 408 height 490
click at [485, 8] on span "Planejamento" at bounding box center [482, 12] width 49 height 13
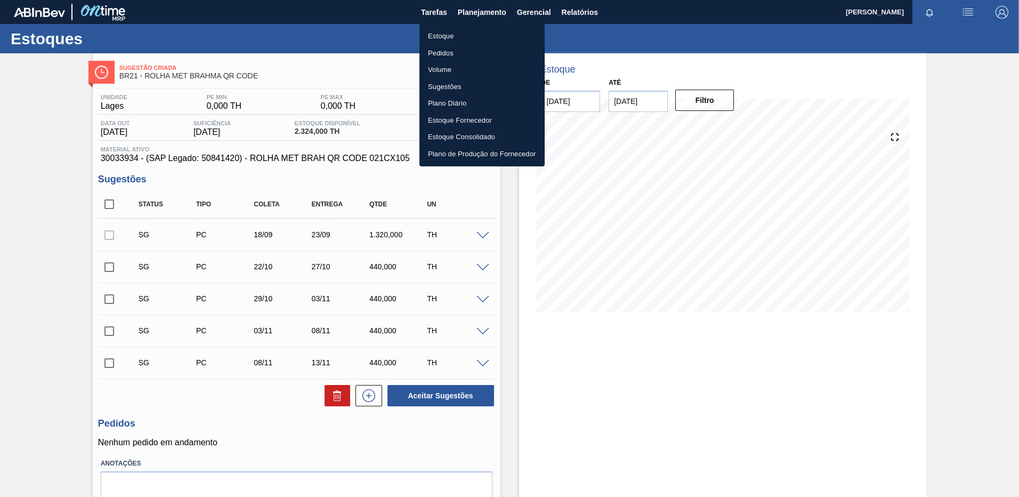
click at [471, 56] on li "Pedidos" at bounding box center [482, 53] width 125 height 17
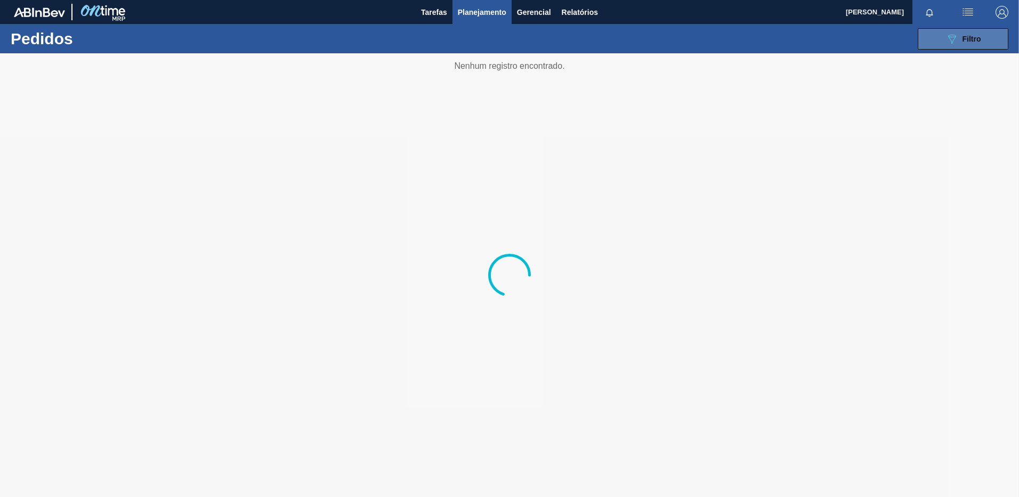
click at [960, 37] on div "089F7B8B-B2A5-4AFE-B5C0-19BA573D28AC Filtro" at bounding box center [964, 39] width 36 height 13
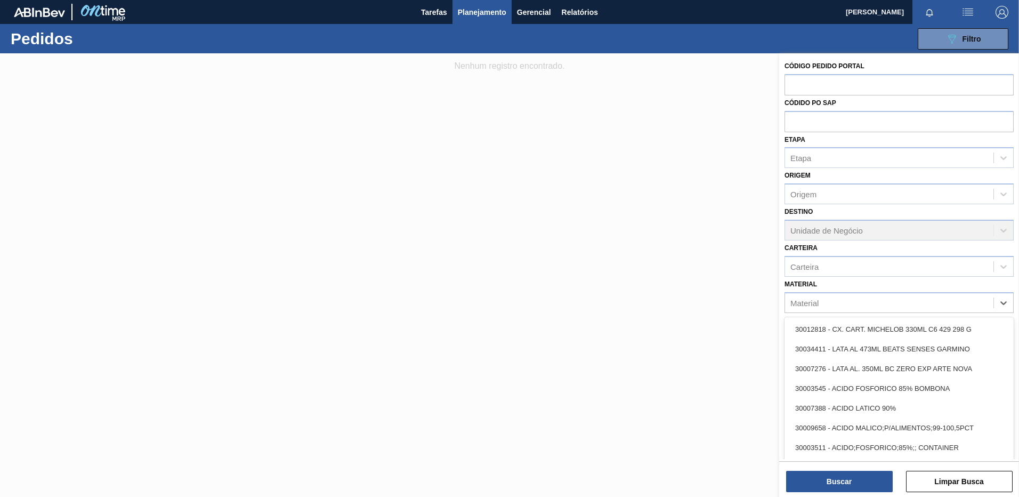
click at [987, 313] on div "Código Pedido Portal Códido PO SAP Etapa Etapa Origem Origem Destino Unidade de…" at bounding box center [899, 231] width 240 height 356
paste input "20009042"
type input "20009042"
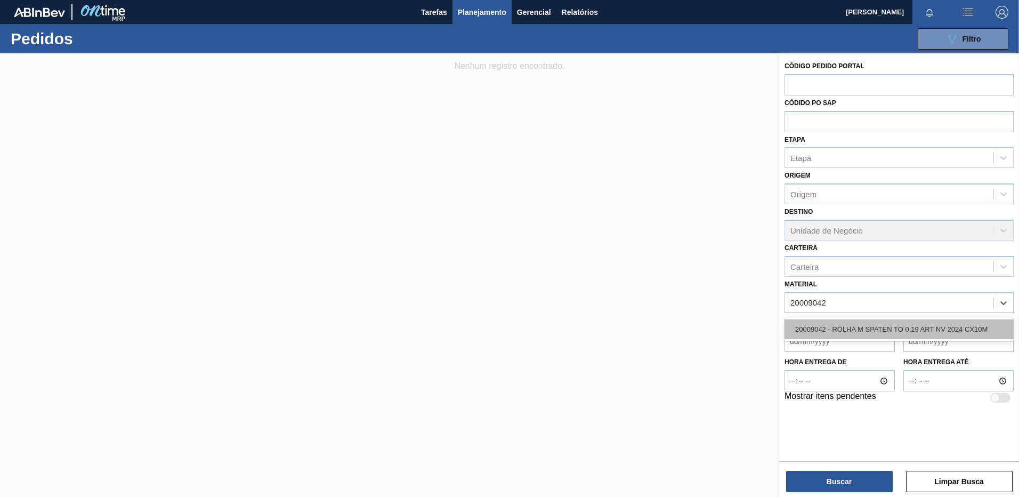
click at [910, 331] on div "20009042 - ROLHA M SPATEN TO 0,19 ART NV 2024 CX10M" at bounding box center [899, 329] width 229 height 20
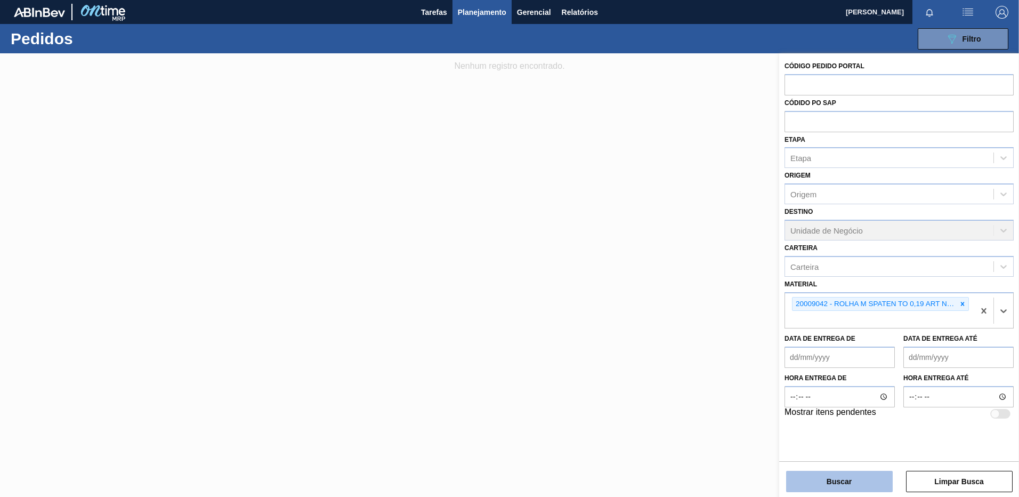
click at [840, 481] on button "Buscar" at bounding box center [839, 481] width 107 height 21
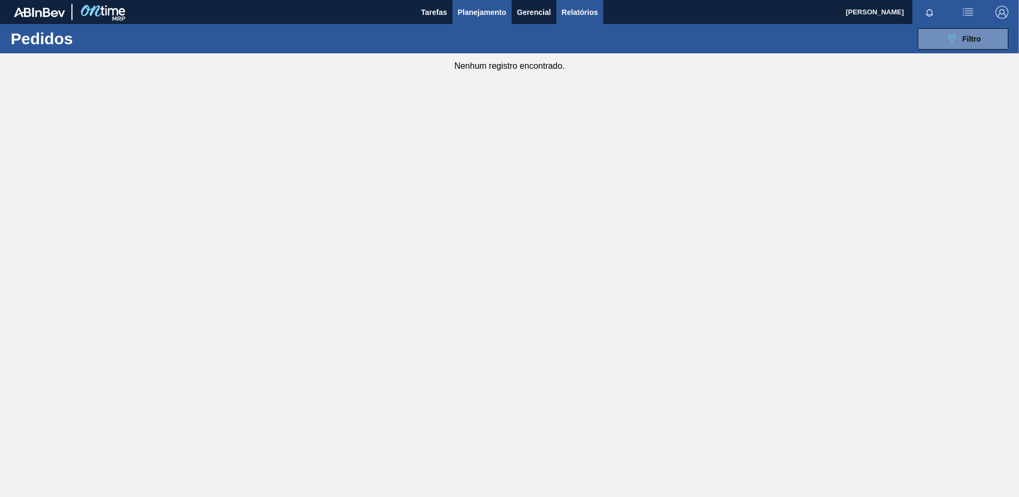
drag, startPoint x: 561, startPoint y: 183, endPoint x: 596, endPoint y: 17, distance: 169.5
click at [561, 181] on main "Tarefas Planejamento Gerencial Relatórios Leticia da Silva Varela Marcar todas …" at bounding box center [509, 248] width 1019 height 497
